Goal: Task Accomplishment & Management: Manage account settings

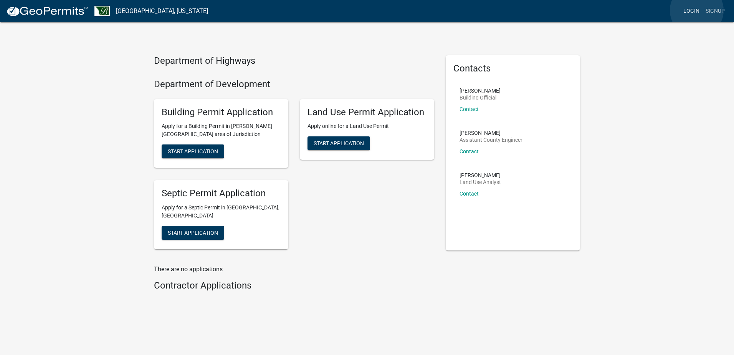
click at [697, 10] on link "Login" at bounding box center [691, 11] width 22 height 15
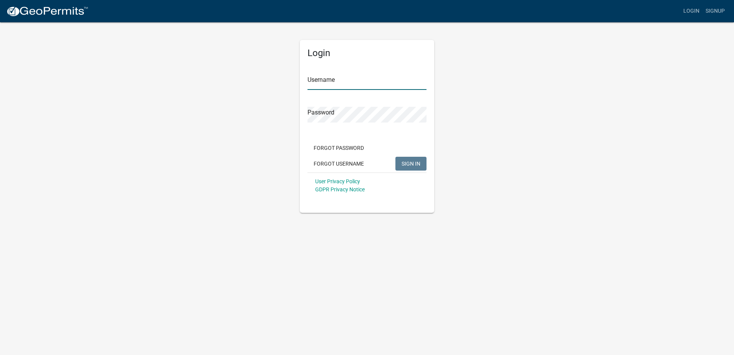
type input "[PERSON_NAME]"
click at [412, 161] on span "SIGN IN" at bounding box center [410, 163] width 19 height 6
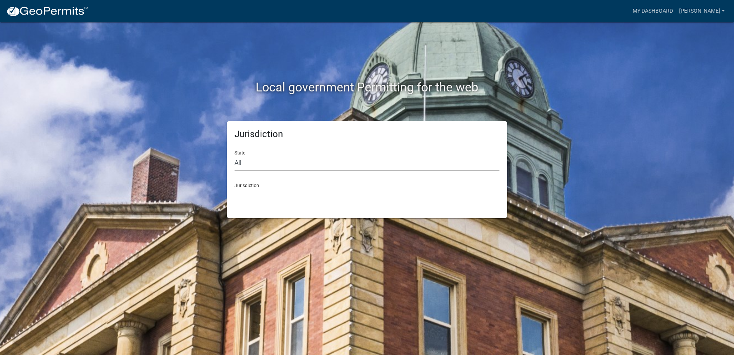
click at [246, 159] on select "All [US_STATE] [US_STATE] [US_STATE] [US_STATE] [US_STATE] [US_STATE] [US_STATE…" at bounding box center [367, 163] width 265 height 16
select select "[US_STATE]"
click at [235, 155] on select "All [US_STATE] [US_STATE] [US_STATE] [US_STATE] [US_STATE] [US_STATE] [US_STATE…" at bounding box center [367, 163] width 265 height 16
click at [270, 192] on select "[GEOGRAPHIC_DATA], [US_STATE] [GEOGRAPHIC_DATA], [US_STATE] [GEOGRAPHIC_DATA], …" at bounding box center [367, 196] width 265 height 16
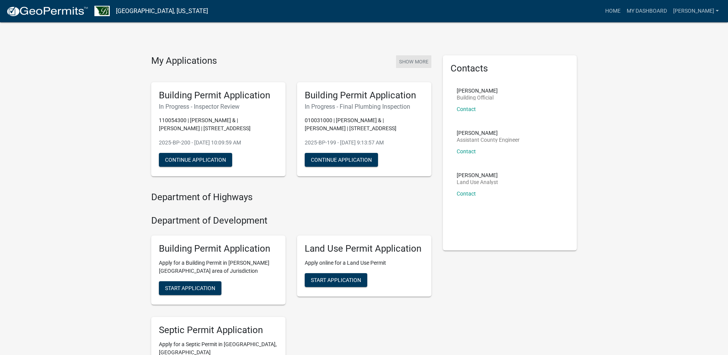
click at [404, 64] on button "Show More" at bounding box center [413, 61] width 35 height 13
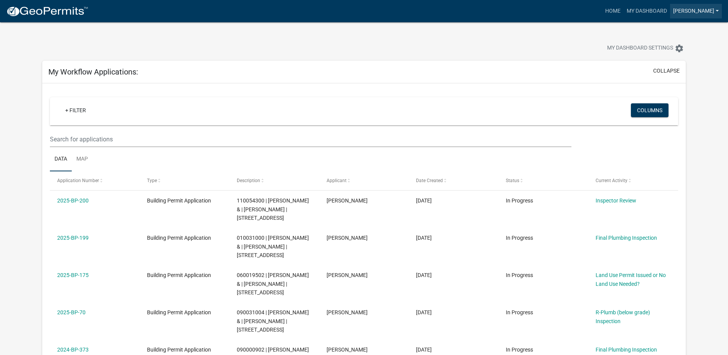
click at [708, 12] on link "[PERSON_NAME]" at bounding box center [696, 11] width 52 height 15
click at [681, 54] on link "Logout" at bounding box center [691, 56] width 61 height 18
